Goal: Task Accomplishment & Management: Manage account settings

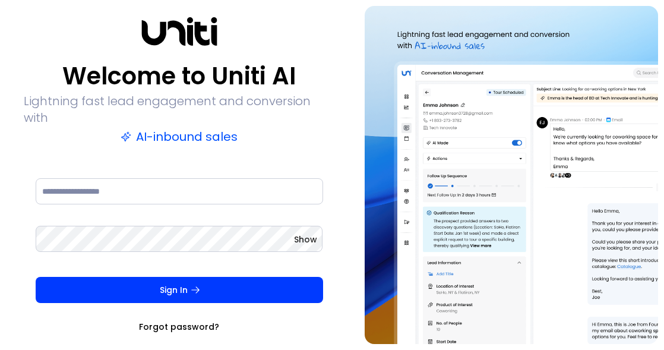
drag, startPoint x: 187, startPoint y: 166, endPoint x: 186, endPoint y: 175, distance: 8.3
click at [187, 167] on div "Welcome to Uniti AI Lightning fast lead engagement and conversion with AI-inbou…" at bounding box center [179, 174] width 311 height 315
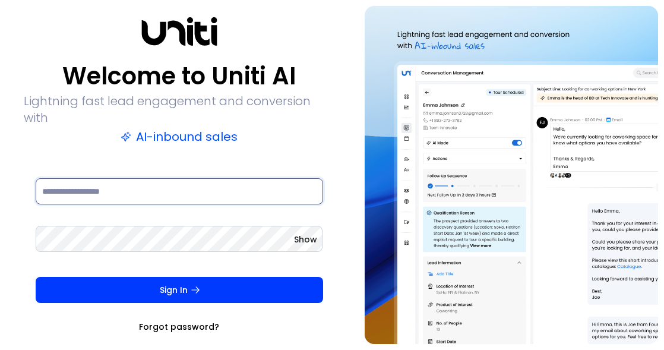
drag, startPoint x: 186, startPoint y: 182, endPoint x: 161, endPoint y: 182, distance: 25.0
click at [186, 182] on input at bounding box center [179, 191] width 287 height 26
paste input "**********"
type input "**********"
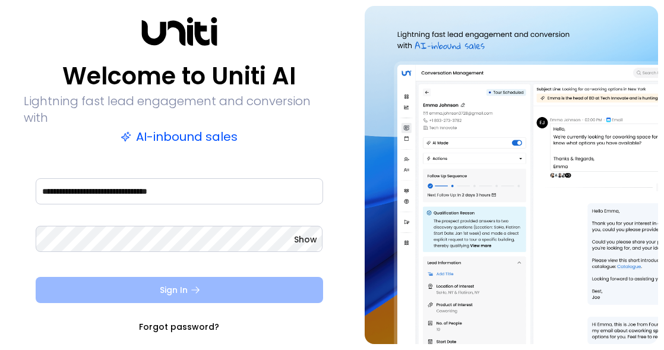
click at [161, 277] on button "Sign In" at bounding box center [179, 290] width 287 height 26
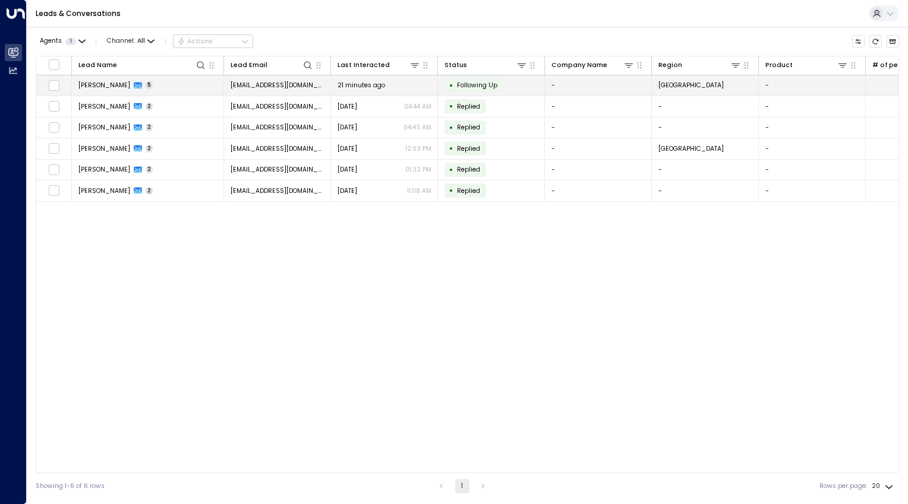
click at [167, 87] on td "Michelle Tang 5" at bounding box center [148, 85] width 152 height 21
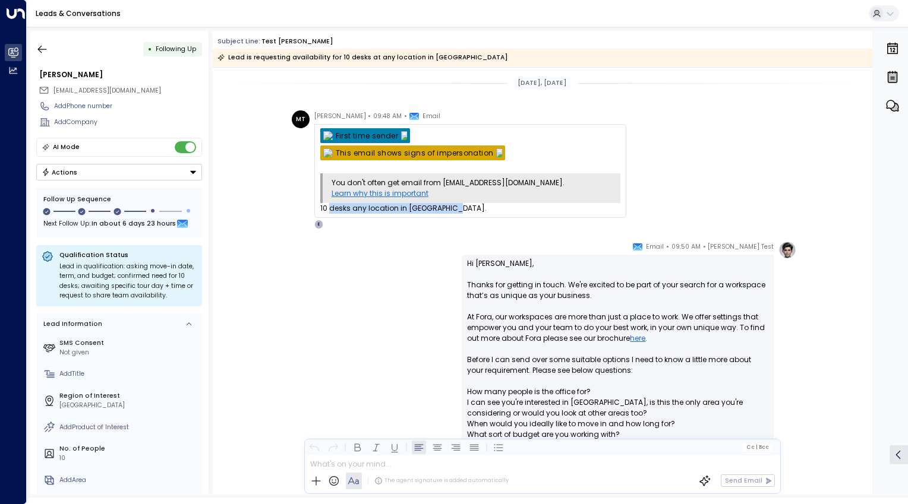
drag, startPoint x: 342, startPoint y: 207, endPoint x: 479, endPoint y: 207, distance: 136.6
click at [479, 207] on div "10 desks any location in Kings Cross." at bounding box center [470, 208] width 300 height 11
click at [663, 205] on div "MT Michelle Tang • 09:48 AM • Email You don't often get email from michelletang…" at bounding box center [544, 169] width 505 height 119
click at [400, 257] on div "Eva Fitzgerald Test • 09:50 AM • Email Hi Michelle, Thanks for getting in touch…" at bounding box center [542, 490] width 508 height 498
click at [43, 45] on icon "button" at bounding box center [42, 49] width 12 height 12
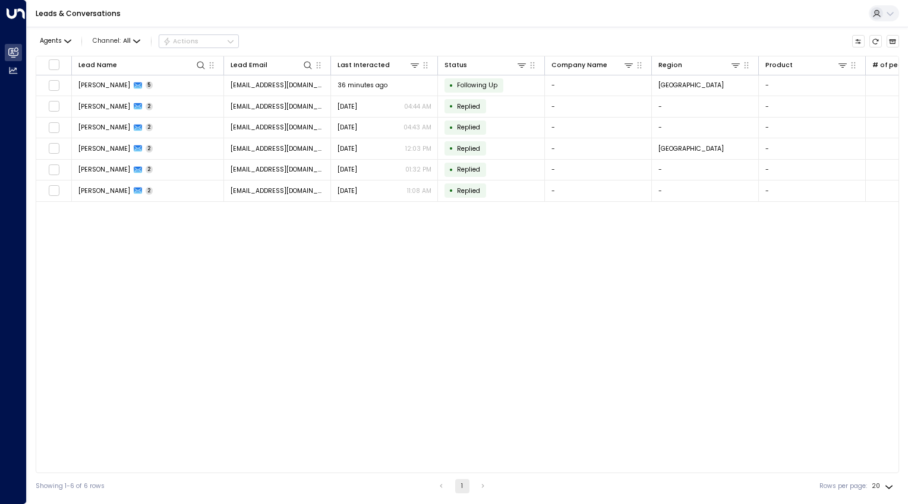
click at [273, 248] on div "Lead Name Lead Email Last Interacted Status Company Name Region Product # of pe…" at bounding box center [467, 265] width 863 height 418
click at [372, 302] on div "Lead Name Lead Email Last Interacted Status Company Name Region Product # of pe…" at bounding box center [467, 265] width 863 height 418
click at [577, 286] on div "Lead Name Lead Email Last Interacted Status Company Name Region Product # of pe…" at bounding box center [467, 265] width 863 height 418
